Goal: Find specific page/section: Find specific page/section

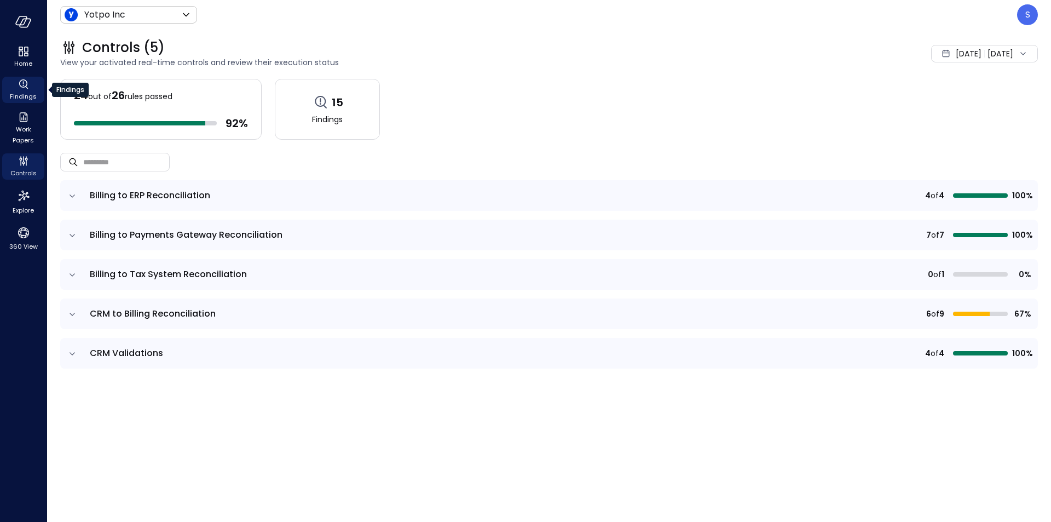
click at [26, 88] on icon "Findings" at bounding box center [26, 87] width 3 height 3
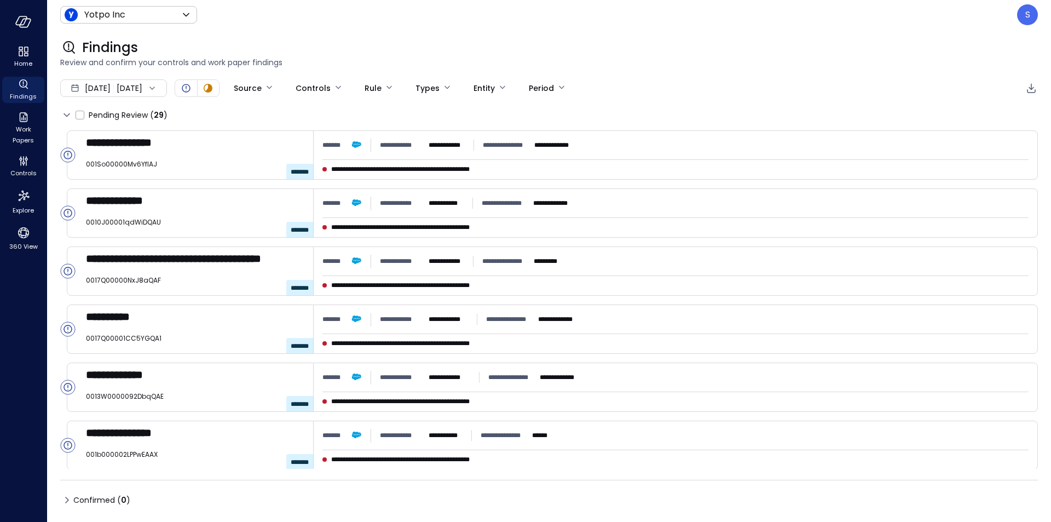
click at [158, 89] on icon at bounding box center [152, 88] width 11 height 11
